Goal: Information Seeking & Learning: Learn about a topic

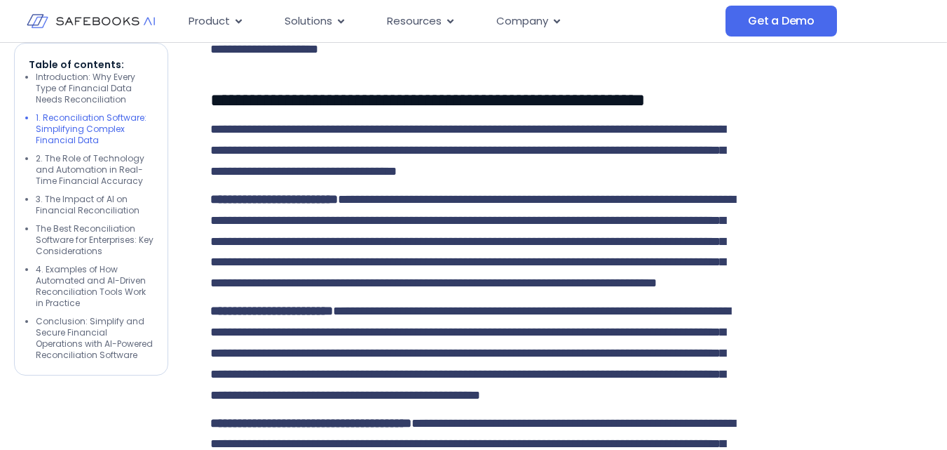
scroll to position [1122, 0]
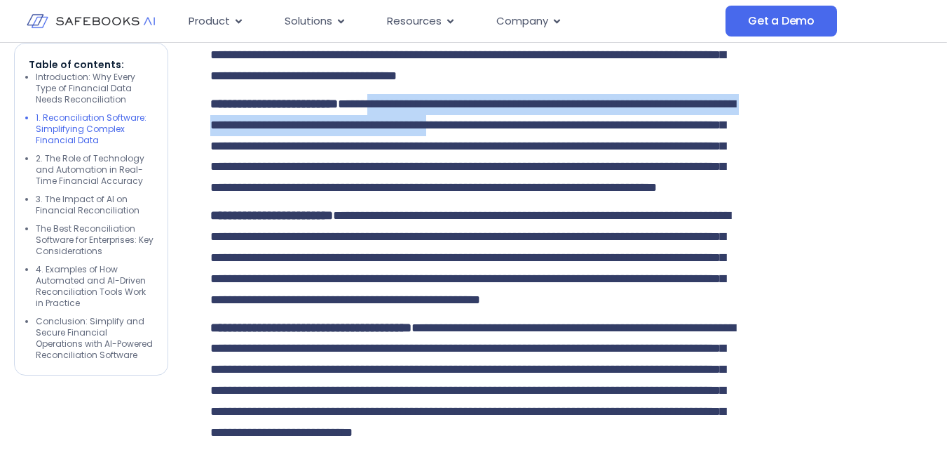
drag, startPoint x: 448, startPoint y: 240, endPoint x: 512, endPoint y: 250, distance: 64.7
click at [512, 194] on span "**********" at bounding box center [472, 145] width 525 height 97
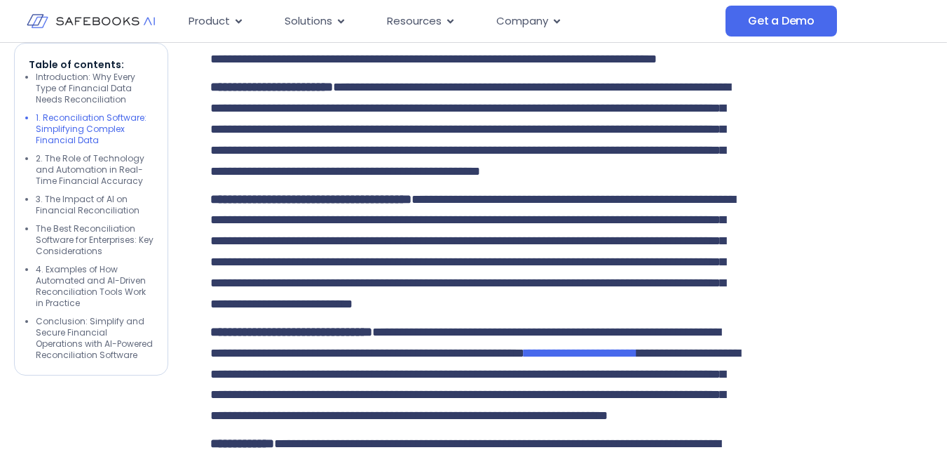
scroll to position [1262, 0]
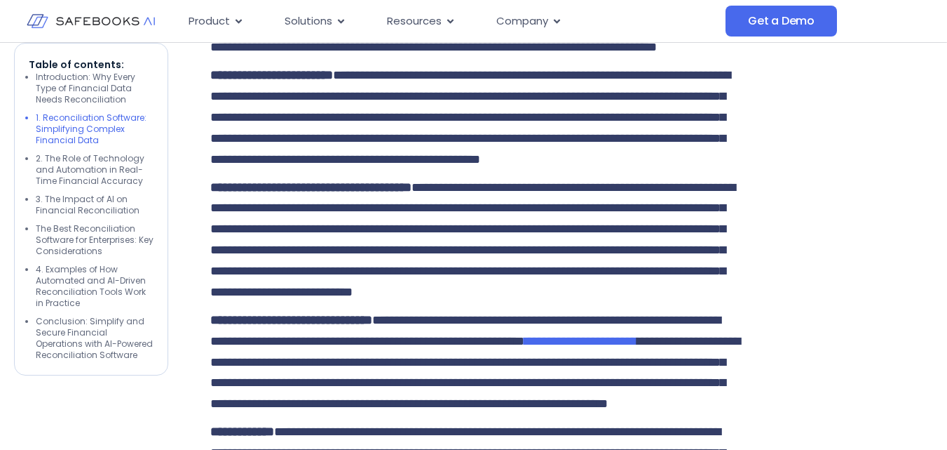
drag, startPoint x: 315, startPoint y: 168, endPoint x: 649, endPoint y: 160, distance: 334.6
click at [649, 58] on p "**********" at bounding box center [473, 6] width 527 height 104
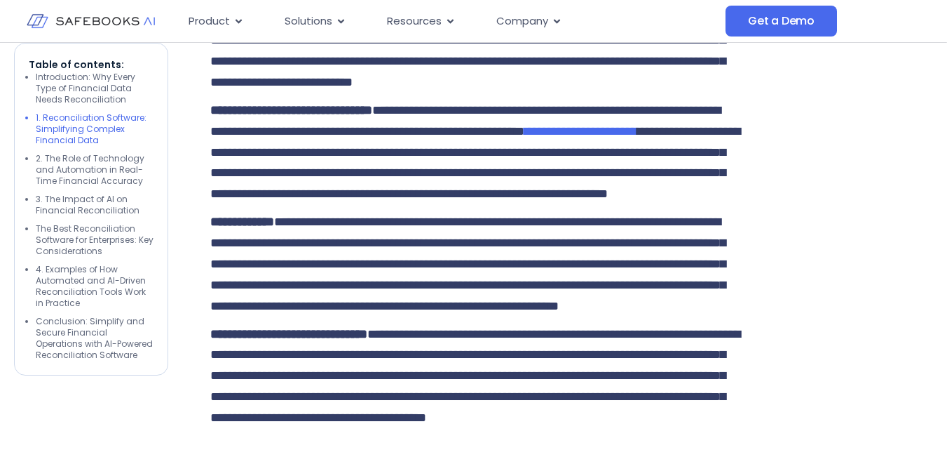
scroll to position [1402, 0]
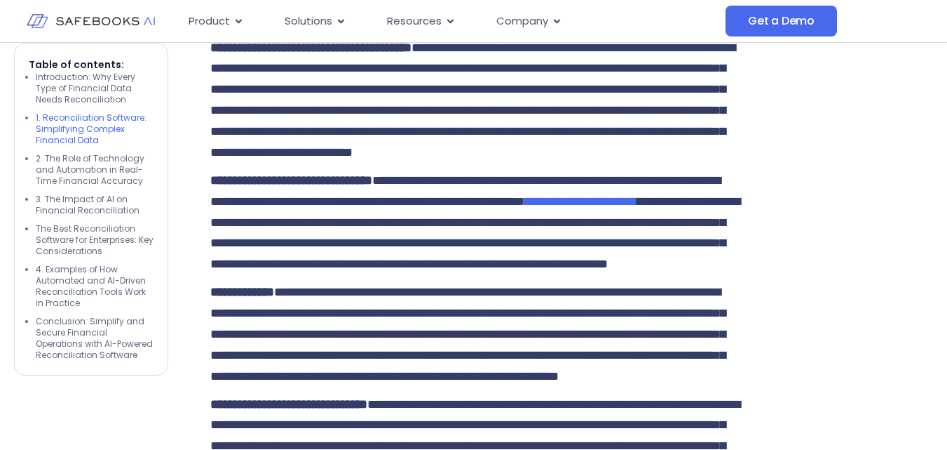
drag, startPoint x: 332, startPoint y: 161, endPoint x: 656, endPoint y: 148, distance: 323.6
drag, startPoint x: 265, startPoint y: 167, endPoint x: 590, endPoint y: 172, distance: 325.4
drag, startPoint x: 377, startPoint y: 194, endPoint x: 521, endPoint y: 197, distance: 143.8
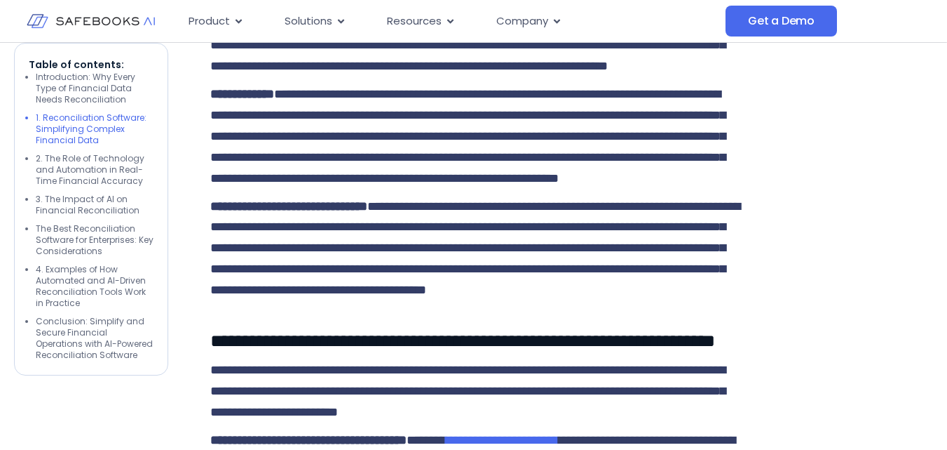
scroll to position [1612, 0]
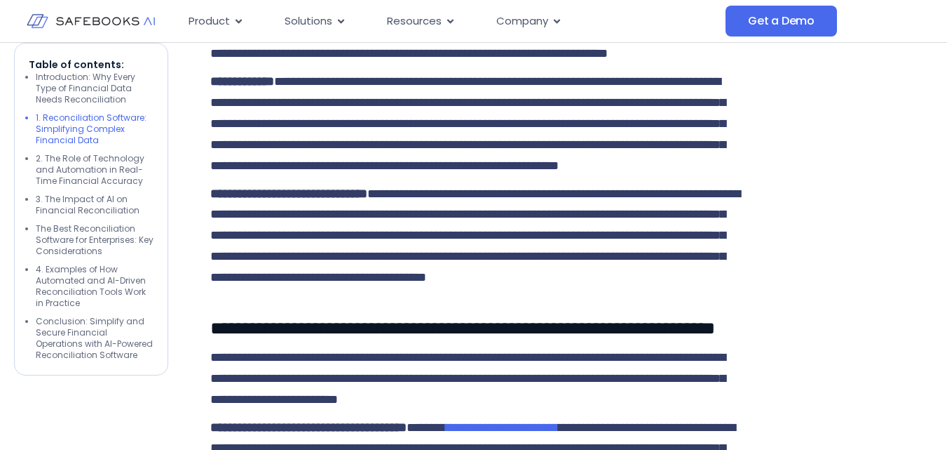
drag, startPoint x: 208, startPoint y: 74, endPoint x: 552, endPoint y: 67, distance: 344.4
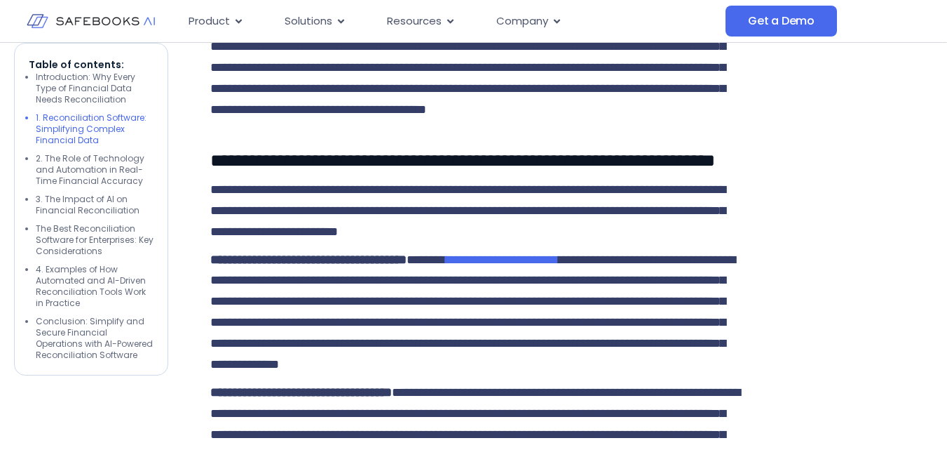
scroll to position [1823, 0]
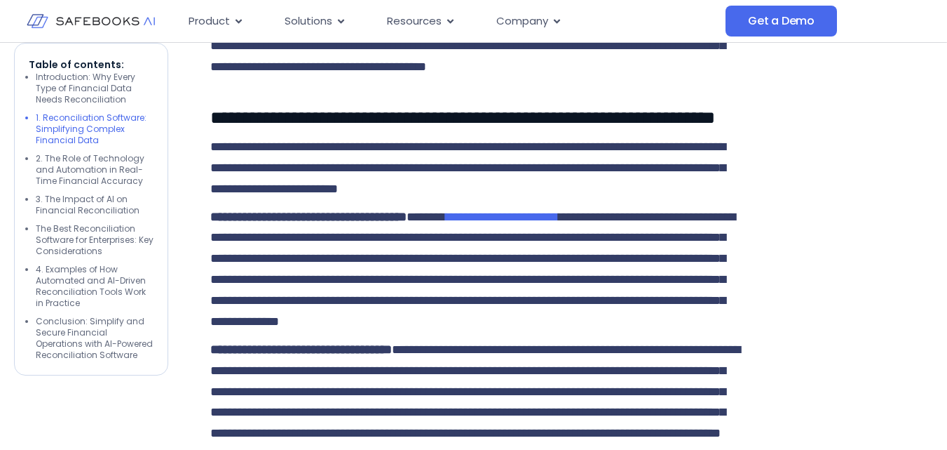
drag, startPoint x: 251, startPoint y: 185, endPoint x: 654, endPoint y: 187, distance: 402.6
drag, startPoint x: 221, startPoint y: 233, endPoint x: 443, endPoint y: 238, distance: 221.7
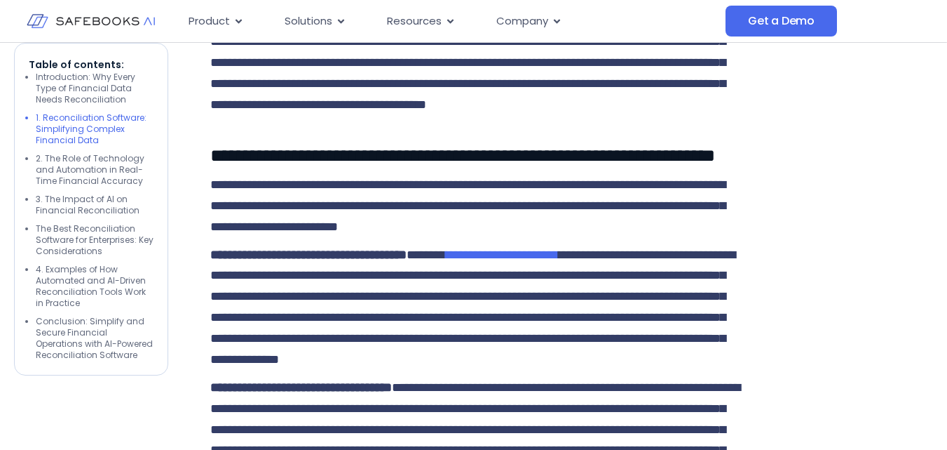
scroll to position [1577, 0]
